Goal: Transaction & Acquisition: Download file/media

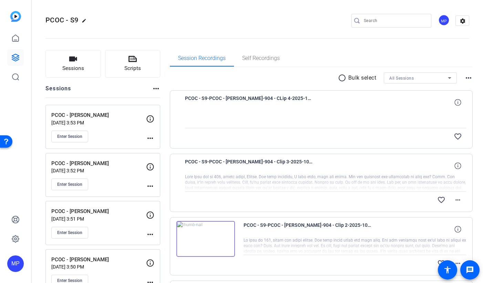
click at [385, 55] on div "Session Recordings Self Recordings" at bounding box center [321, 58] width 303 height 17
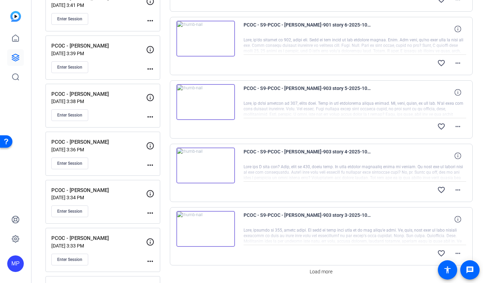
scroll to position [499, 0]
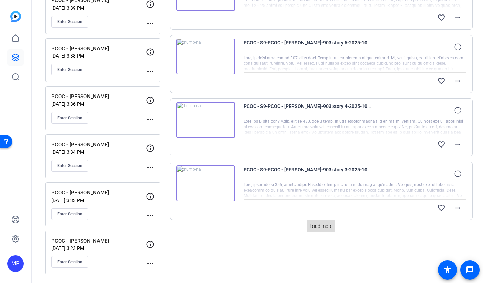
click at [326, 228] on span "Load more" at bounding box center [321, 226] width 23 height 7
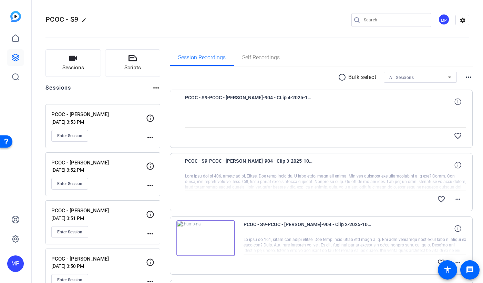
scroll to position [0, 0]
click at [342, 81] on mat-icon "radio_button_unchecked" at bounding box center [343, 78] width 10 height 8
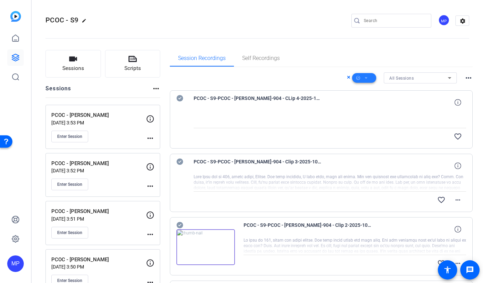
click at [368, 77] on icon at bounding box center [365, 78] width 3 height 9
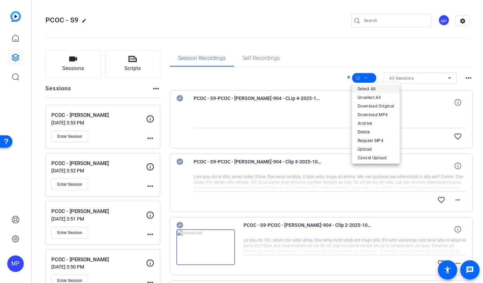
click at [374, 89] on span "Select All" at bounding box center [376, 89] width 37 height 8
click at [178, 97] on div at bounding box center [241, 141] width 483 height 283
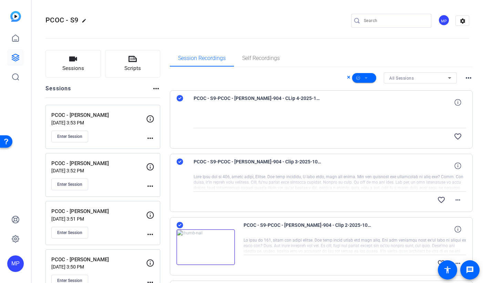
click at [180, 226] on icon at bounding box center [179, 225] width 7 height 7
click at [179, 161] on icon at bounding box center [179, 161] width 7 height 7
click at [180, 98] on icon at bounding box center [179, 98] width 7 height 8
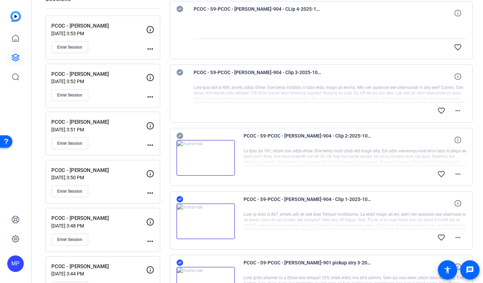
scroll to position [125, 0]
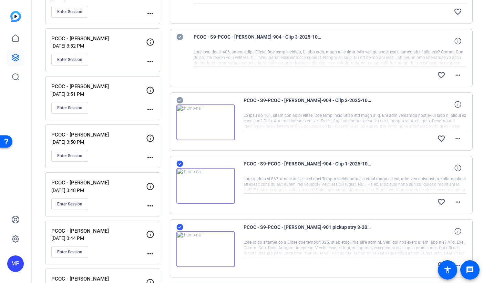
click at [181, 163] on icon at bounding box center [179, 163] width 7 height 8
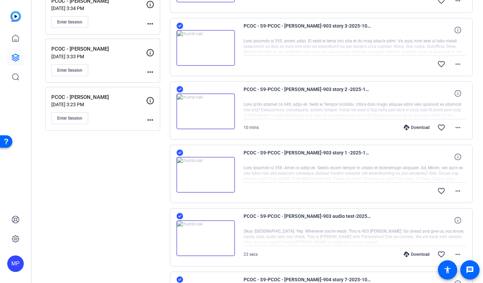
scroll to position [742, 0]
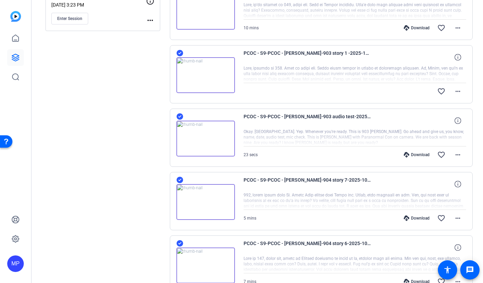
click at [181, 244] on icon at bounding box center [179, 243] width 7 height 7
click at [180, 180] on icon at bounding box center [179, 180] width 7 height 7
click at [179, 116] on icon at bounding box center [179, 116] width 7 height 7
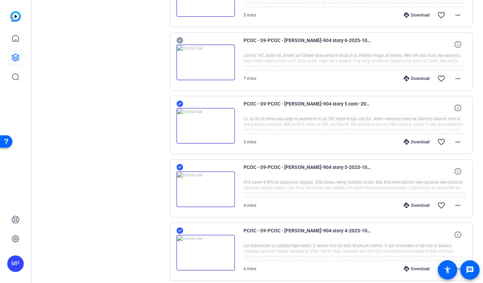
scroll to position [997, 0]
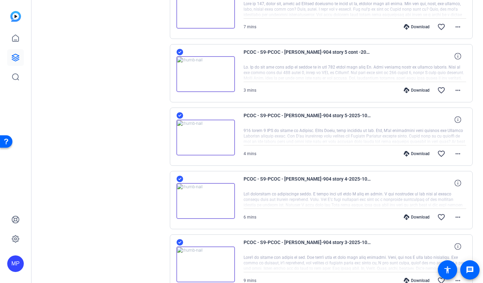
drag, startPoint x: 181, startPoint y: 179, endPoint x: 180, endPoint y: 137, distance: 41.7
click at [181, 179] on icon at bounding box center [179, 179] width 7 height 7
click at [181, 116] on icon at bounding box center [179, 115] width 7 height 7
click at [179, 52] on icon at bounding box center [179, 52] width 7 height 7
click at [179, 243] on icon at bounding box center [179, 242] width 7 height 8
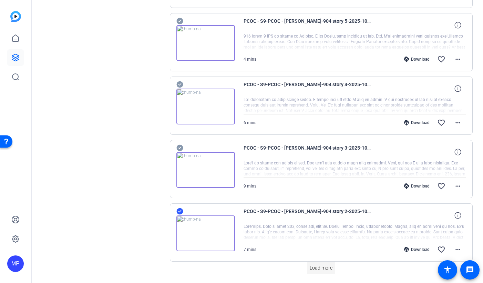
scroll to position [1113, 0]
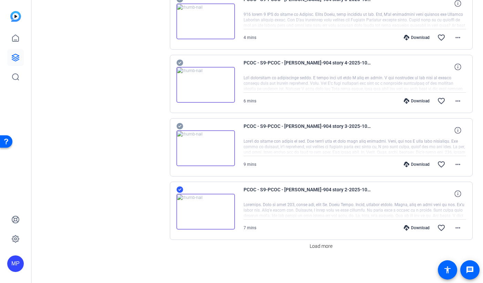
click at [181, 191] on icon at bounding box center [179, 189] width 7 height 7
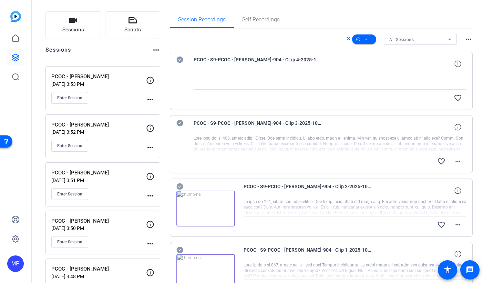
scroll to position [0, 0]
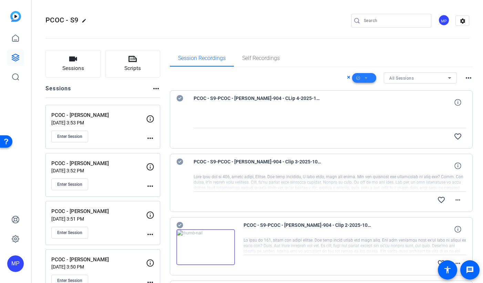
click at [367, 80] on icon at bounding box center [365, 78] width 3 height 9
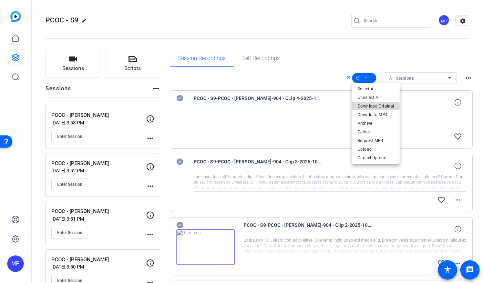
click at [373, 107] on span "Download Original" at bounding box center [376, 106] width 37 height 8
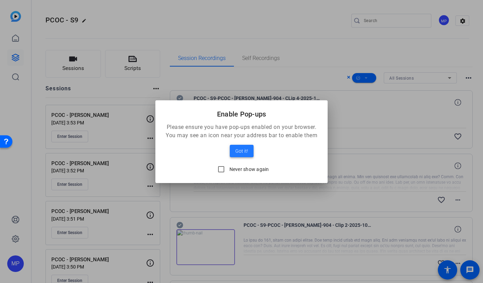
click at [237, 150] on span "Got it!" at bounding box center [241, 151] width 13 height 8
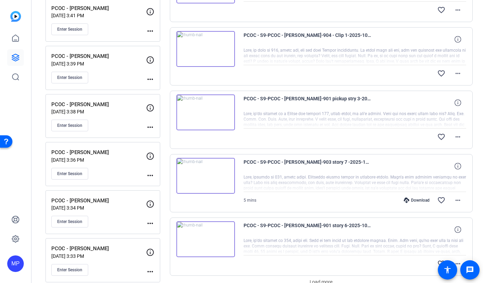
scroll to position [357, 0]
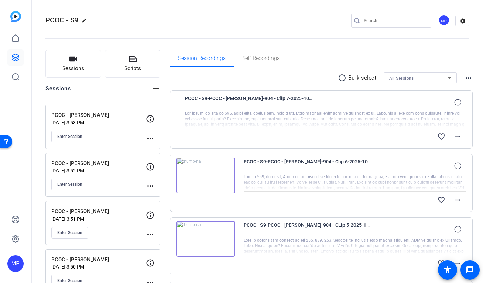
click at [415, 79] on div "All Sessions" at bounding box center [418, 78] width 59 height 9
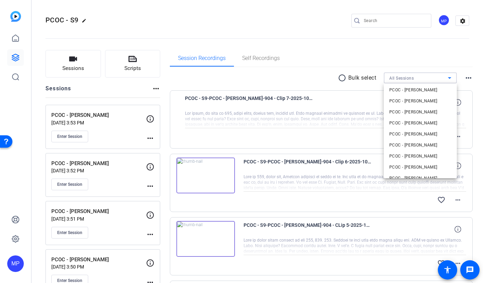
scroll to position [76, 0]
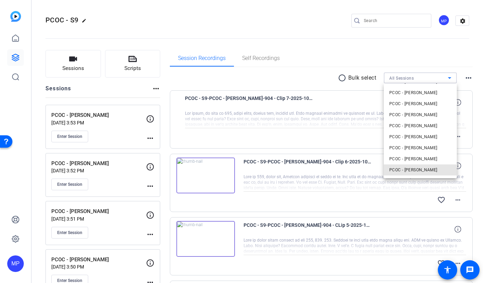
click at [413, 169] on span "PCOC - [PERSON_NAME]" at bounding box center [413, 170] width 48 height 8
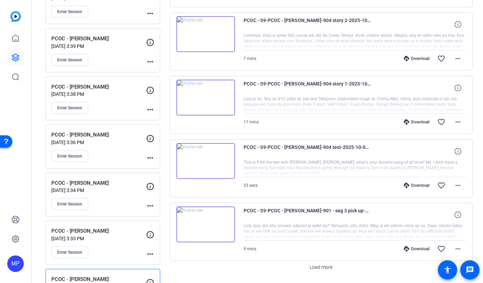
scroll to position [499, 0]
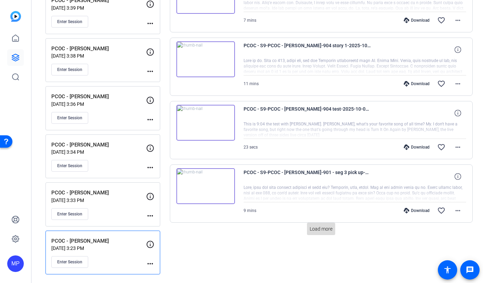
click at [323, 230] on span "Load more" at bounding box center [321, 228] width 23 height 7
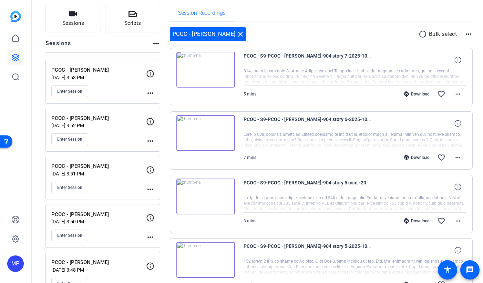
scroll to position [0, 0]
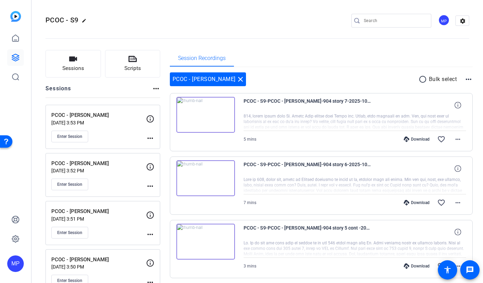
click at [422, 79] on mat-icon "radio_button_unchecked" at bounding box center [424, 79] width 10 height 8
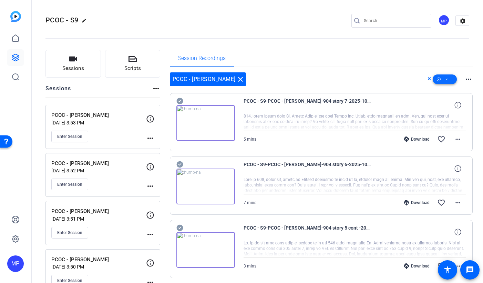
click at [448, 80] on icon at bounding box center [446, 79] width 3 height 9
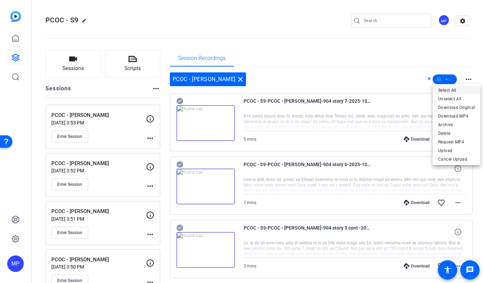
click at [453, 91] on span "Select All" at bounding box center [456, 90] width 37 height 8
click at [374, 63] on div at bounding box center [241, 141] width 483 height 283
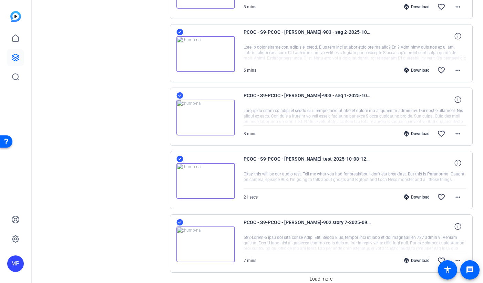
scroll to position [1116, 0]
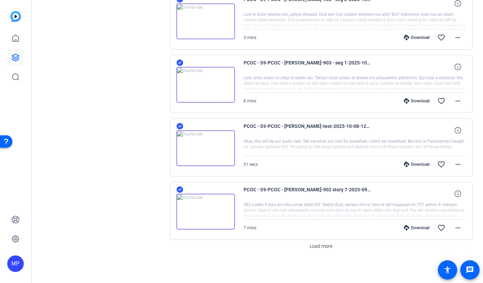
click at [180, 189] on icon at bounding box center [179, 189] width 7 height 7
click at [180, 127] on icon at bounding box center [179, 126] width 7 height 7
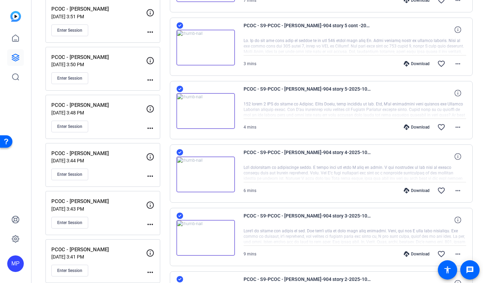
scroll to position [0, 0]
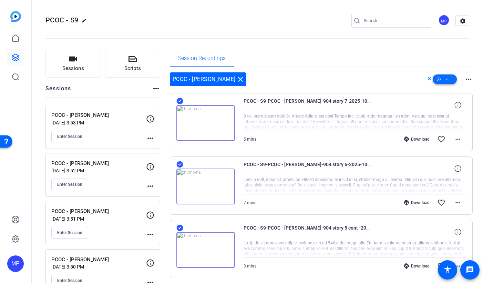
click at [447, 80] on icon at bounding box center [446, 79] width 3 height 9
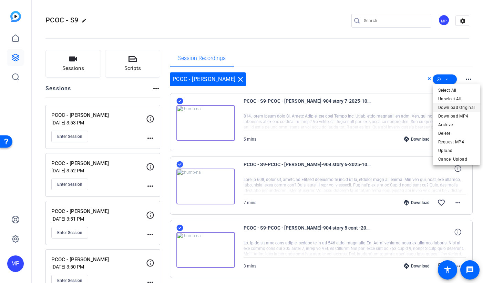
click at [449, 109] on span "Download Original" at bounding box center [456, 107] width 37 height 8
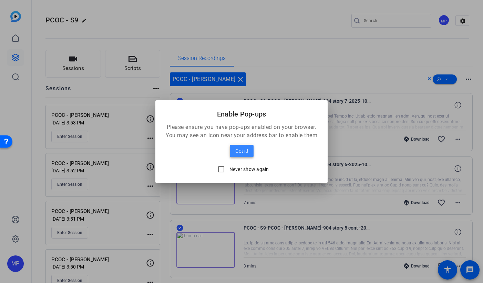
click at [242, 151] on span "Got it!" at bounding box center [241, 151] width 13 height 8
